Goal: Find specific page/section: Find specific page/section

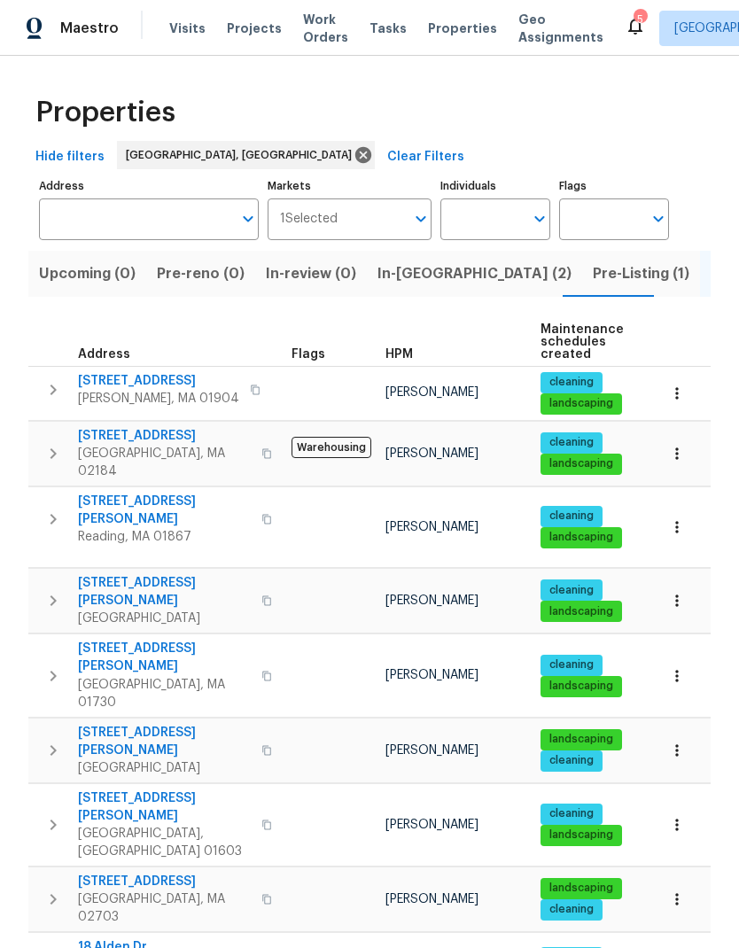
click at [400, 284] on span "In-reno (2)" at bounding box center [474, 273] width 194 height 25
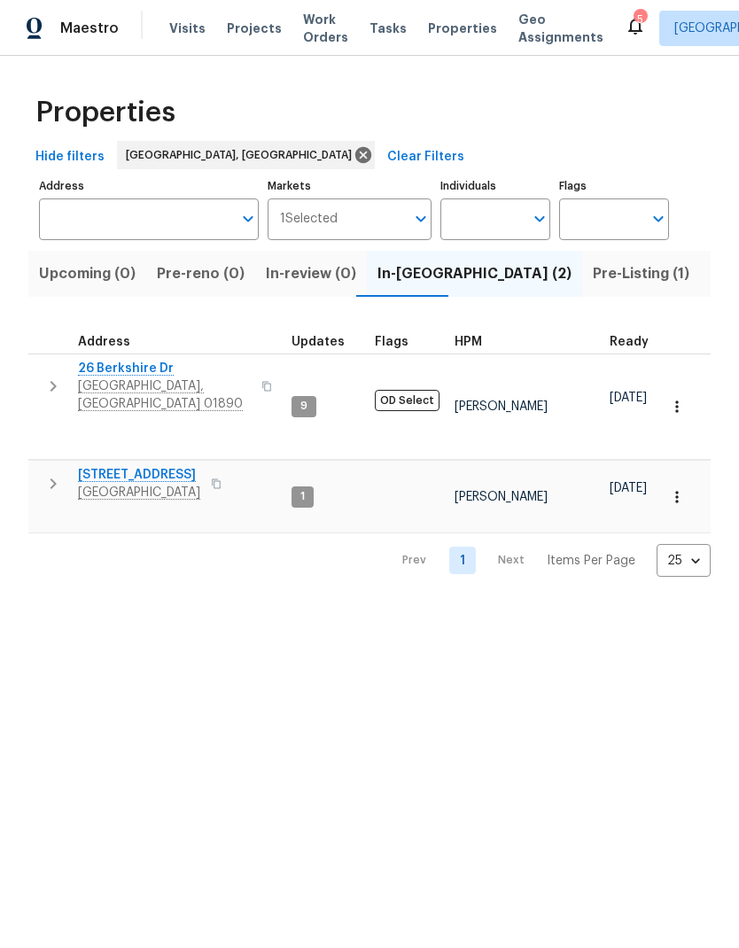
click at [153, 377] on span "26 Berkshire Dr" at bounding box center [164, 369] width 173 height 18
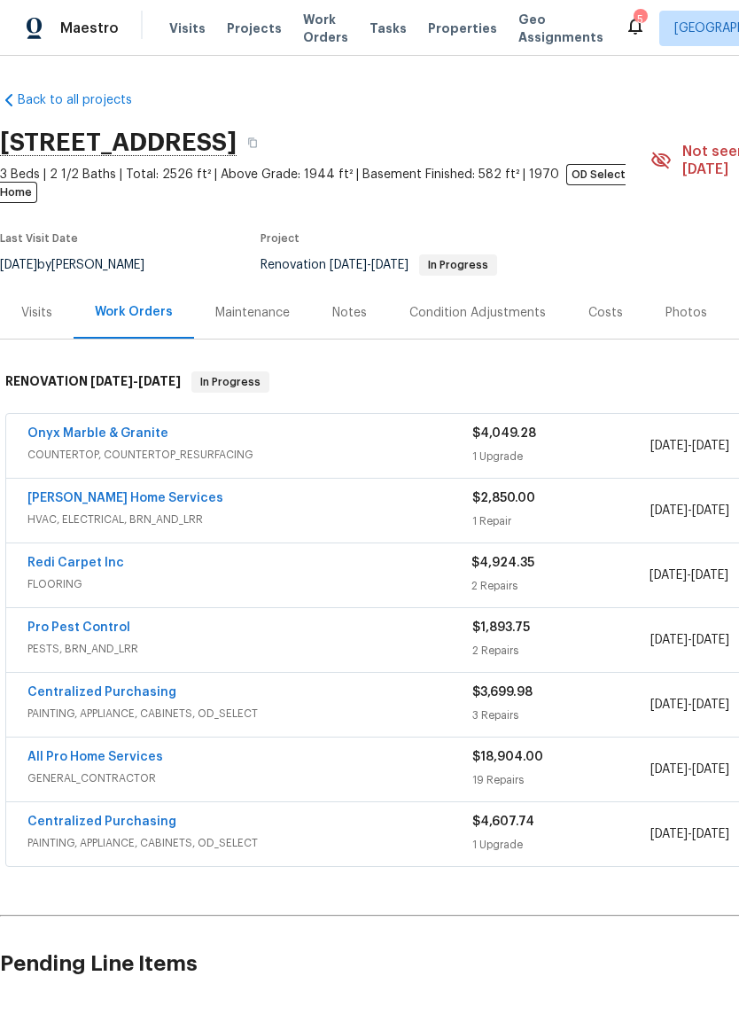
click at [85, 556] on link "Redi Carpet Inc" at bounding box center [75, 562] width 97 height 12
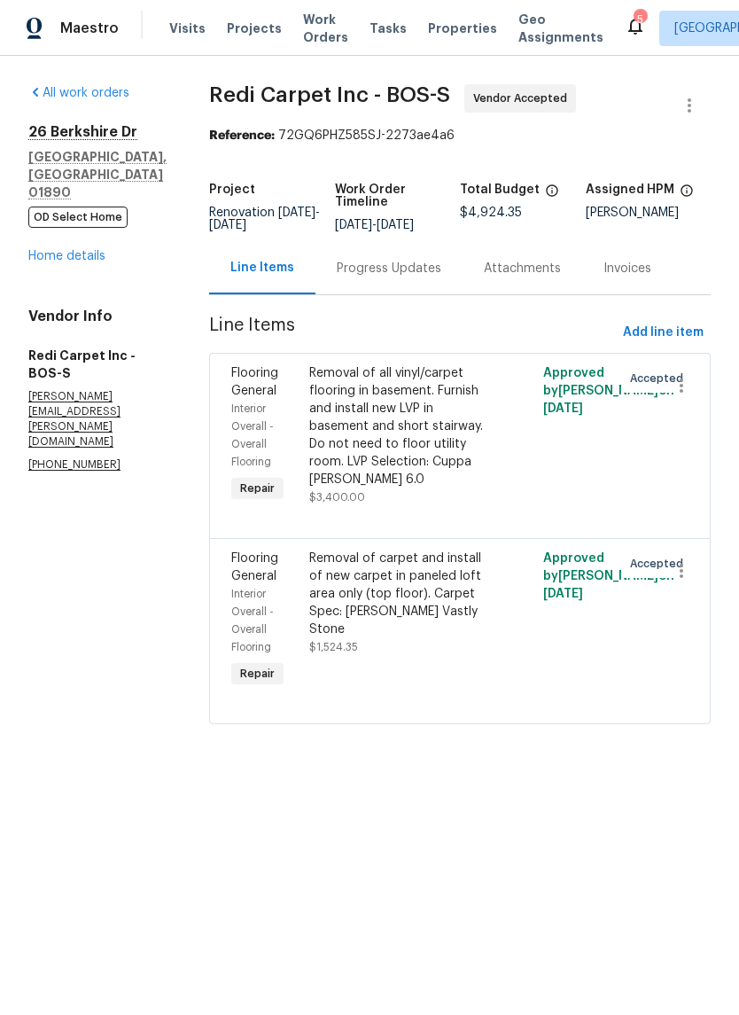
click at [406, 277] on div "Progress Updates" at bounding box center [389, 269] width 105 height 18
